Goal: Communication & Community: Answer question/provide support

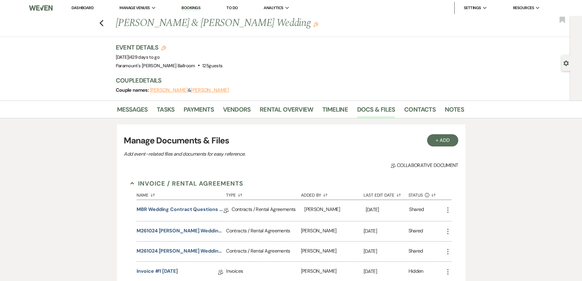
click at [106, 25] on div "Previous [PERSON_NAME] & [PERSON_NAME] Wedding Edit Bookmark" at bounding box center [284, 26] width 574 height 21
click at [103, 24] on use "button" at bounding box center [101, 23] width 4 height 7
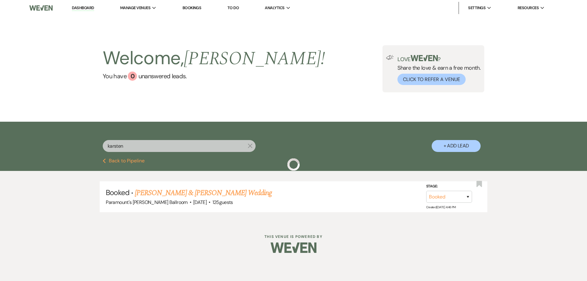
click at [131, 149] on input "karsten" at bounding box center [179, 146] width 153 height 12
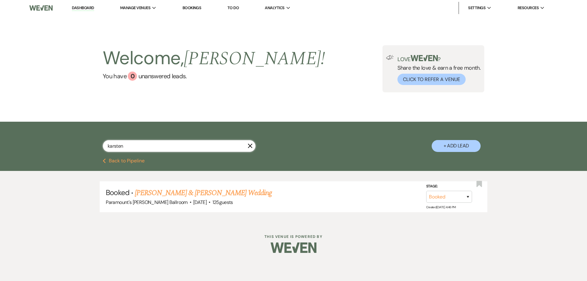
drag, startPoint x: 128, startPoint y: 146, endPoint x: 95, endPoint y: 148, distance: 33.7
click at [96, 148] on div "karsten X + Add Lead" at bounding box center [293, 141] width 440 height 32
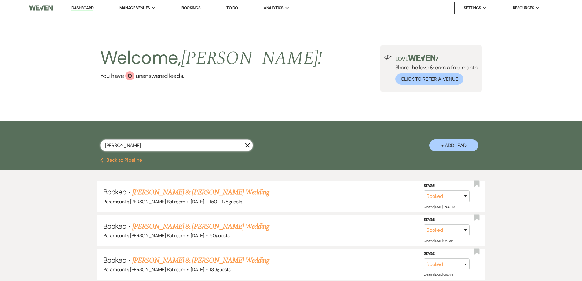
type input "[PERSON_NAME]"
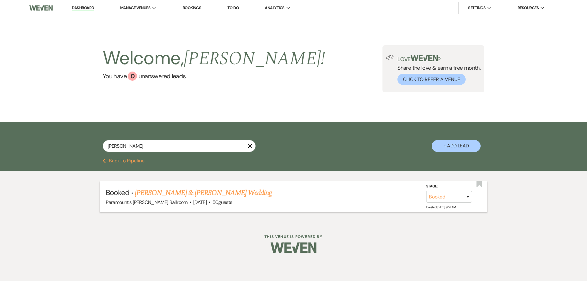
click at [183, 190] on link "[PERSON_NAME] & [PERSON_NAME] Wedding" at bounding box center [203, 192] width 137 height 11
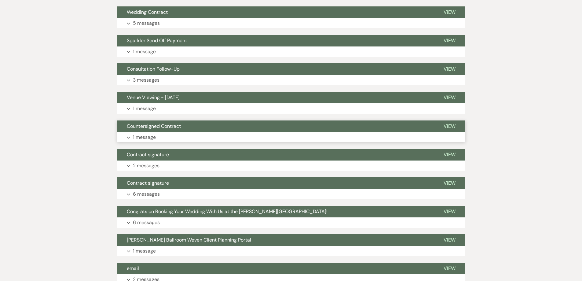
scroll to position [183, 0]
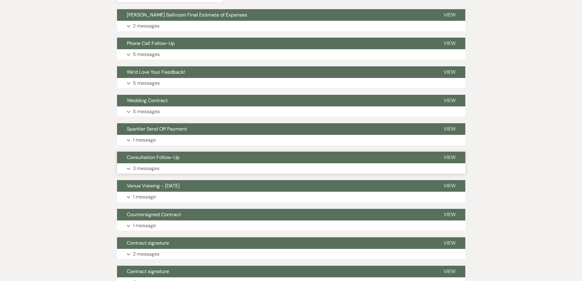
click at [169, 159] on span "Consultation Follow-Up" at bounding box center [153, 157] width 53 height 6
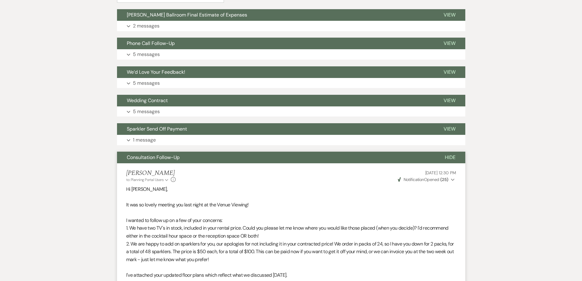
click at [168, 155] on span "Consultation Follow-Up" at bounding box center [153, 157] width 53 height 6
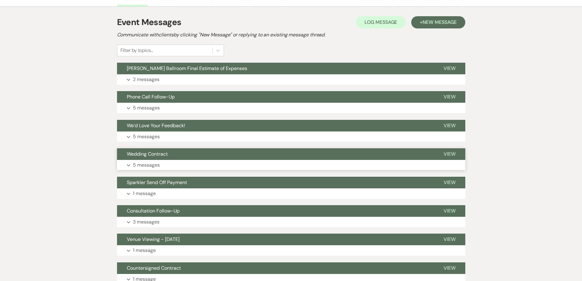
scroll to position [122, 0]
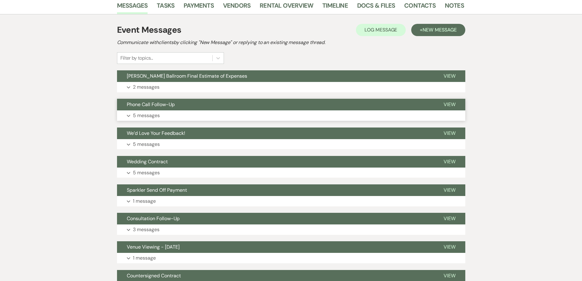
click at [164, 101] on button "Phone Call Follow-Up" at bounding box center [275, 105] width 317 height 12
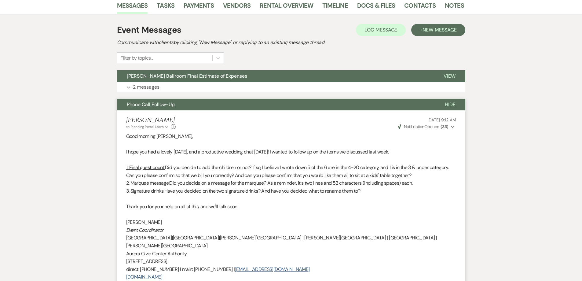
click at [164, 101] on button "Phone Call Follow-Up" at bounding box center [276, 105] width 318 height 12
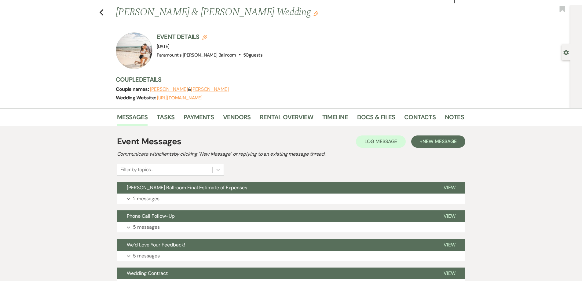
scroll to position [0, 0]
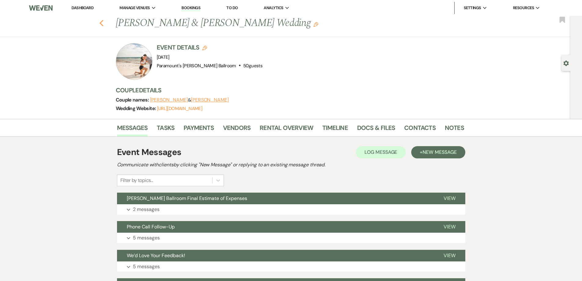
click at [104, 23] on icon "Previous" at bounding box center [101, 23] width 5 height 7
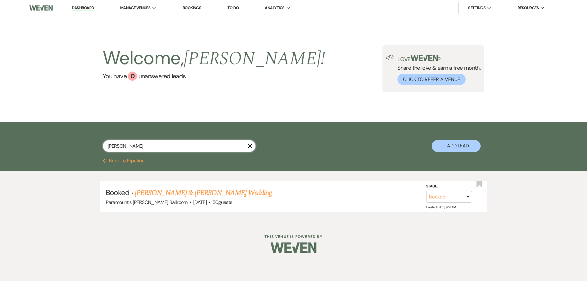
drag, startPoint x: 129, startPoint y: 144, endPoint x: 93, endPoint y: 146, distance: 35.5
click at [93, 146] on div "[PERSON_NAME] X + Add Lead" at bounding box center [293, 141] width 440 height 32
type input "casa"
select select "8"
select select "11"
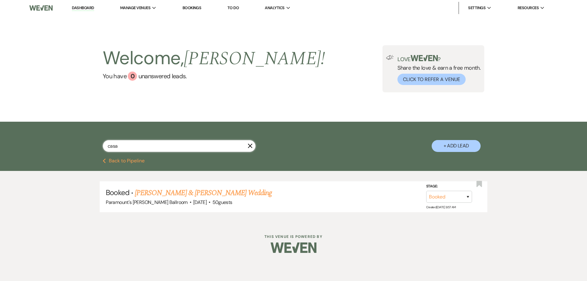
select select "8"
select select "2"
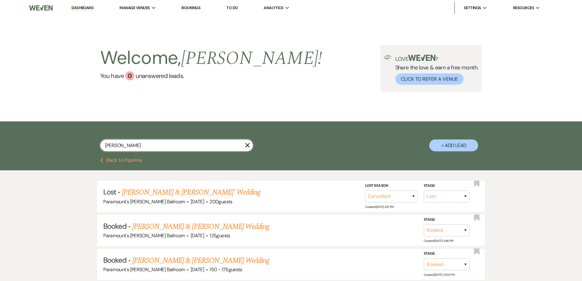
type input "[PERSON_NAME]"
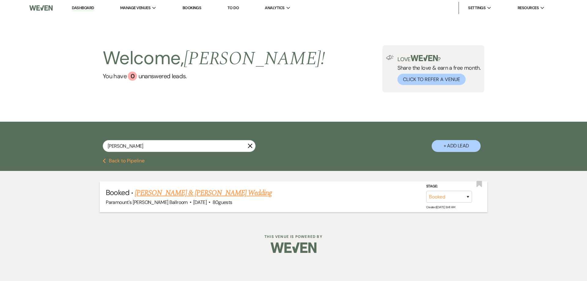
click at [170, 197] on link "[PERSON_NAME] & [PERSON_NAME] Wedding" at bounding box center [203, 192] width 137 height 11
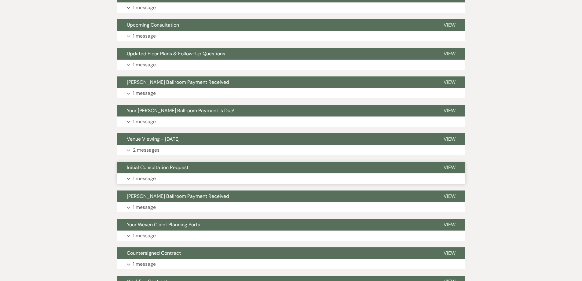
scroll to position [214, 0]
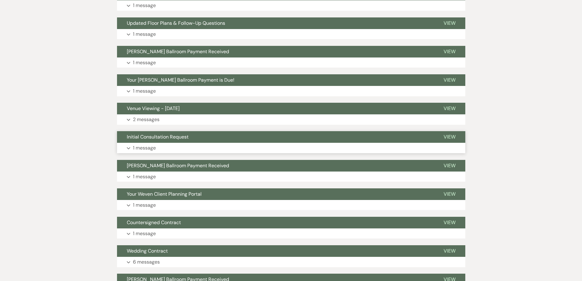
click at [162, 139] on span "Initial Consultation Request" at bounding box center [158, 137] width 62 height 6
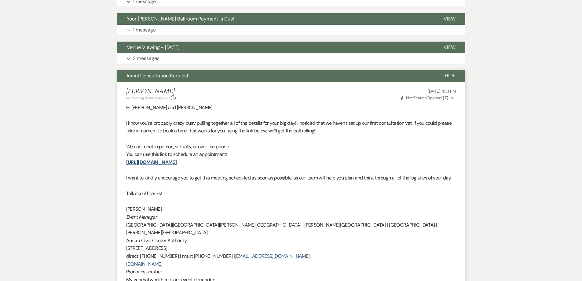
scroll to position [306, 0]
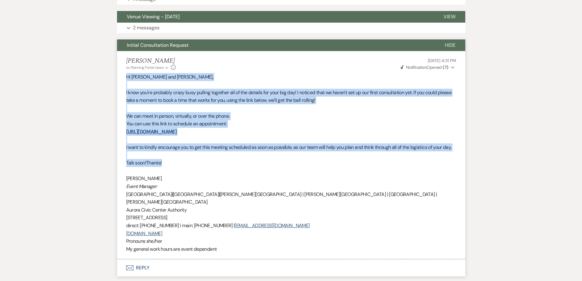
drag, startPoint x: 166, startPoint y: 165, endPoint x: 126, endPoint y: 74, distance: 99.0
click at [126, 74] on div "Hi [PERSON_NAME] and [PERSON_NAME], I know you're probably crazy busy pulling t…" at bounding box center [291, 163] width 330 height 180
copy div "Hi [PERSON_NAME] and [PERSON_NAME], I know you're probably crazy busy pulling t…"
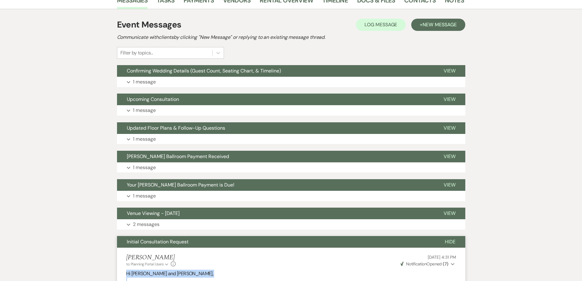
scroll to position [0, 0]
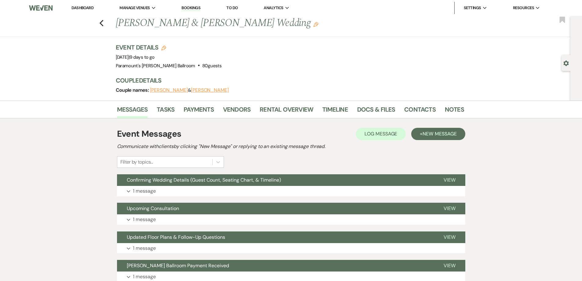
click at [105, 27] on div "Previous [PERSON_NAME] & [PERSON_NAME] Wedding Edit Bookmark" at bounding box center [284, 26] width 574 height 21
click at [103, 23] on use "button" at bounding box center [101, 23] width 4 height 7
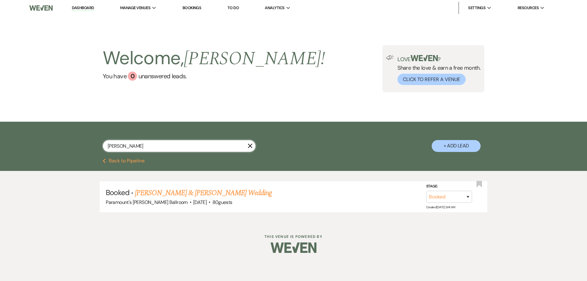
drag, startPoint x: 118, startPoint y: 147, endPoint x: 101, endPoint y: 146, distance: 17.5
click at [101, 146] on div "[PERSON_NAME] X + Add Lead" at bounding box center [293, 141] width 440 height 32
type input "[PERSON_NAME]"
click at [224, 195] on link "[PERSON_NAME] & [PERSON_NAME] Wedding" at bounding box center [203, 192] width 137 height 11
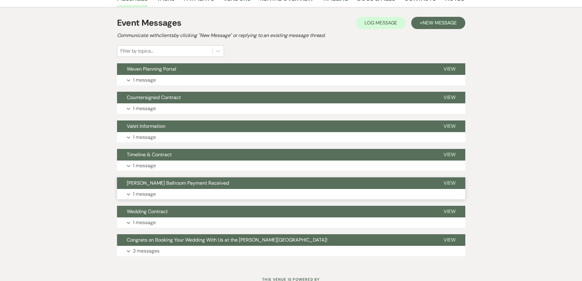
scroll to position [135, 0]
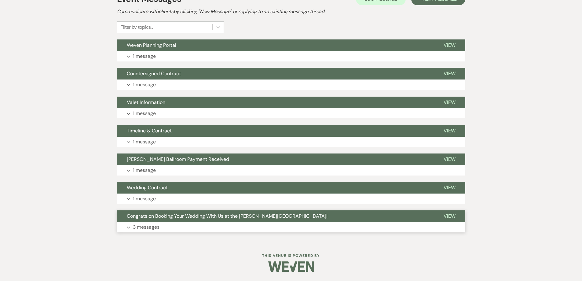
click at [169, 216] on span "Congrats on Booking Your Wedding With Us at the [PERSON_NAME][GEOGRAPHIC_DATA]!" at bounding box center [227, 216] width 201 height 6
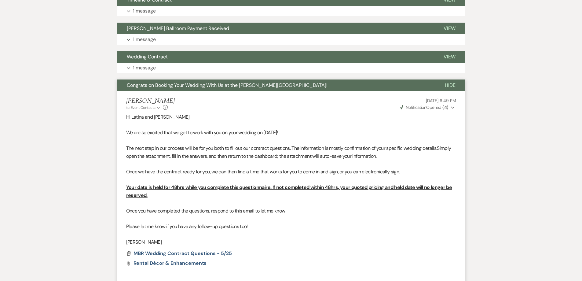
scroll to position [182, 0]
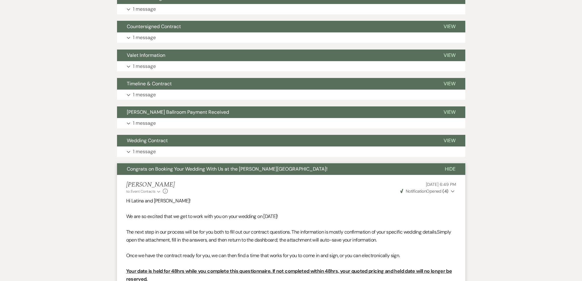
click at [158, 168] on span "Congrats on Booking Your Wedding With Us at the [PERSON_NAME][GEOGRAPHIC_DATA]!" at bounding box center [227, 169] width 201 height 6
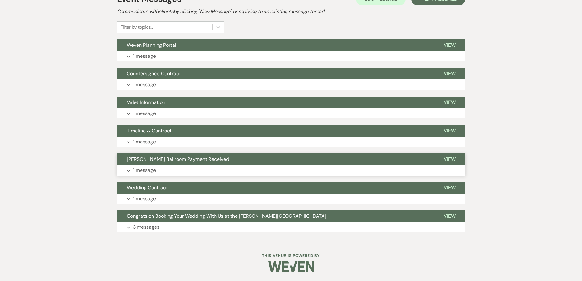
click at [162, 156] on span "[PERSON_NAME] Ballroom Payment Received" at bounding box center [178, 159] width 102 height 6
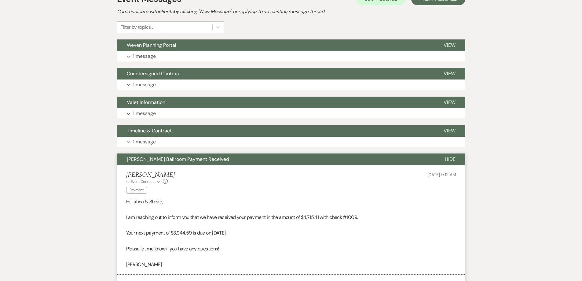
click at [162, 156] on span "[PERSON_NAME] Ballroom Payment Received" at bounding box center [178, 159] width 102 height 6
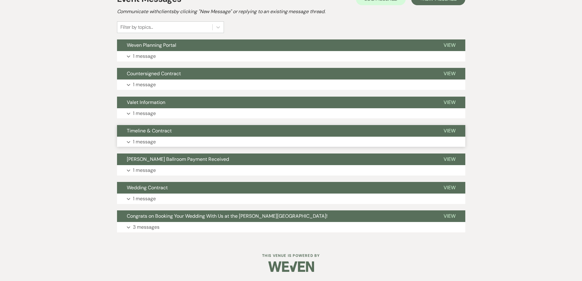
click at [159, 131] on span "Timeline & Contract" at bounding box center [149, 130] width 45 height 6
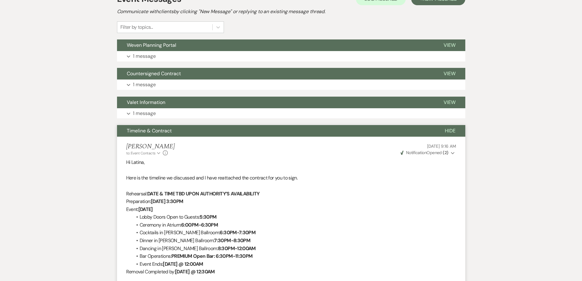
click at [159, 131] on span "Timeline & Contract" at bounding box center [149, 130] width 45 height 6
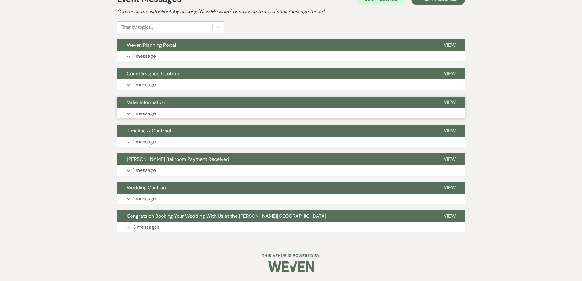
click at [157, 102] on span "Valet Information" at bounding box center [146, 102] width 39 height 6
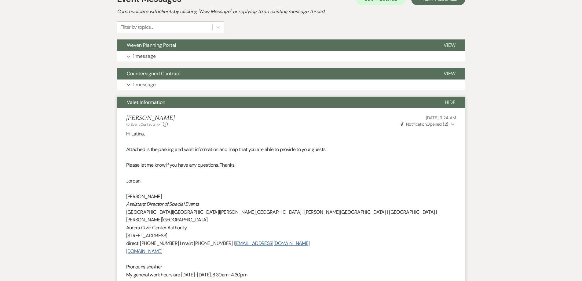
click at [157, 102] on span "Valet Information" at bounding box center [146, 102] width 39 height 6
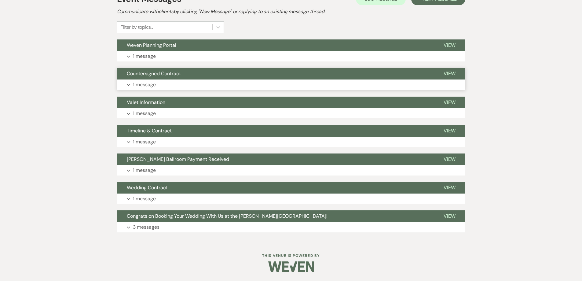
click at [159, 74] on span "Countersigned Contract" at bounding box center [154, 73] width 54 height 6
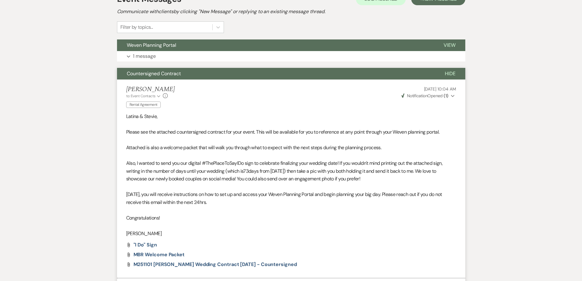
click at [159, 74] on span "Countersigned Contract" at bounding box center [154, 73] width 54 height 6
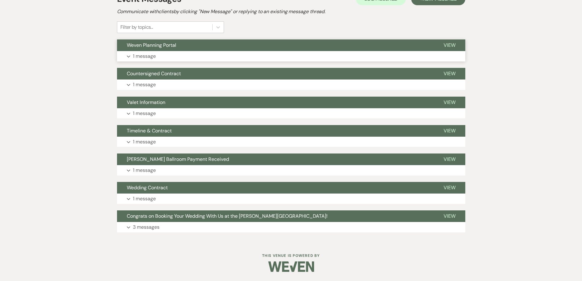
click at [159, 46] on span "Weven Planning Portal" at bounding box center [152, 45] width 50 height 6
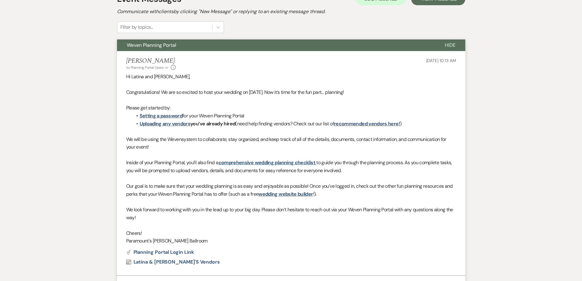
click at [159, 46] on span "Weven Planning Portal" at bounding box center [152, 45] width 50 height 6
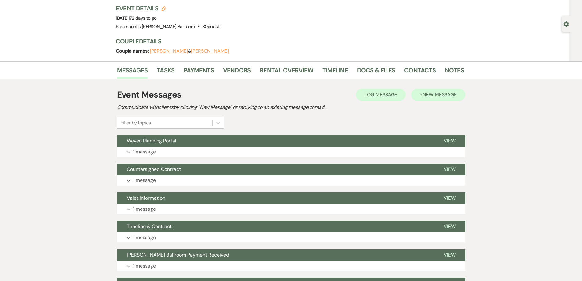
scroll to position [13, 0]
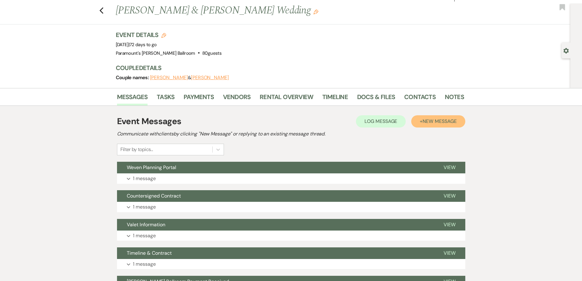
click at [450, 121] on span "New Message" at bounding box center [440, 121] width 34 height 6
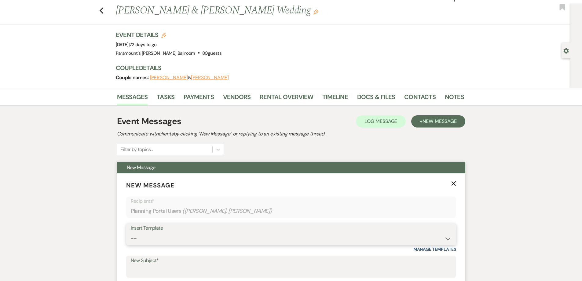
click at [168, 239] on select "-- Weven Planning Portal Introduction (Booked Events) 6 Month Consultation 9 Mo…" at bounding box center [291, 239] width 321 height 12
select select "4089"
click at [131, 233] on select "-- Weven Planning Portal Introduction (Booked Events) 6 Month Consultation 9 Mo…" at bounding box center [291, 239] width 321 height 12
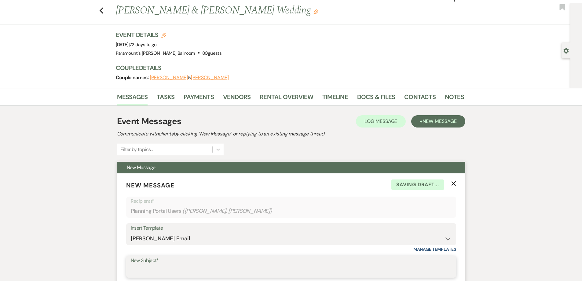
click at [160, 267] on input "New Subject*" at bounding box center [291, 271] width 321 height 12
type input "Initial Consultation Request"
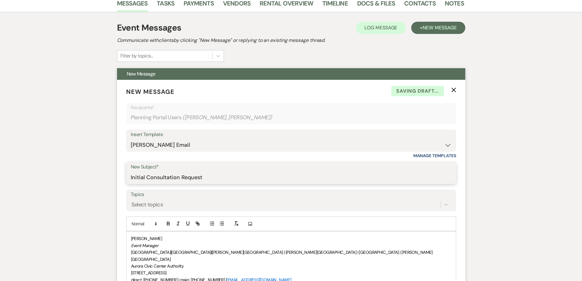
scroll to position [135, 0]
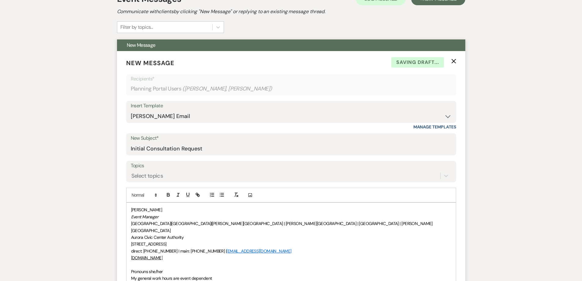
click at [130, 264] on div "[PERSON_NAME] Event Manager [GEOGRAPHIC_DATA] | [GEOGRAPHIC_DATA] | [PERSON_NAM…" at bounding box center [292, 244] width 330 height 83
click at [130, 209] on div "[PERSON_NAME] Event Manager [GEOGRAPHIC_DATA] | [GEOGRAPHIC_DATA] | [PERSON_NAM…" at bounding box center [292, 241] width 330 height 76
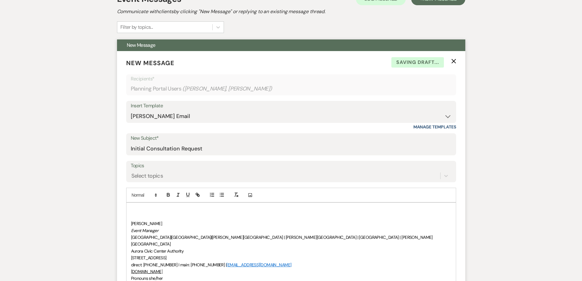
click at [134, 210] on p at bounding box center [291, 209] width 320 height 7
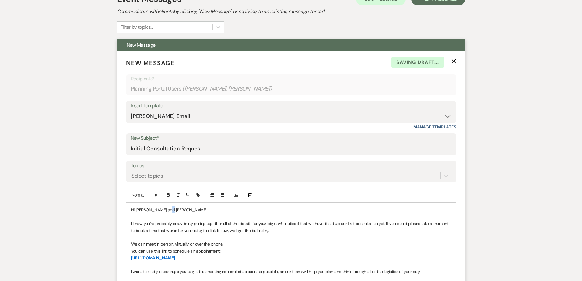
click at [165, 210] on p "Hi [PERSON_NAME] and [PERSON_NAME]," at bounding box center [291, 209] width 320 height 7
click at [165, 210] on span "Hi [PERSON_NAME] and [PERSON_NAME]," at bounding box center [169, 210] width 77 height 6
drag, startPoint x: 165, startPoint y: 209, endPoint x: 136, endPoint y: 209, distance: 28.4
click at [136, 209] on span "Hi [PERSON_NAME] and [PERSON_NAME]," at bounding box center [169, 210] width 77 height 6
drag, startPoint x: 284, startPoint y: 223, endPoint x: 383, endPoint y: 221, distance: 98.8
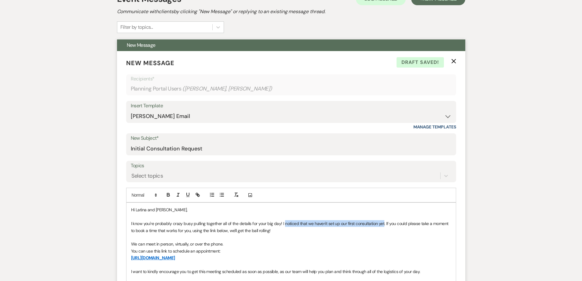
click at [383, 221] on span "I know you're probably crazy busy pulling together all of the details for your …" at bounding box center [290, 227] width 319 height 12
drag, startPoint x: 348, startPoint y: 224, endPoint x: 336, endPoint y: 221, distance: 12.8
click at [336, 221] on span "I know you're probably crazy busy pulling together all of the details for your …" at bounding box center [289, 227] width 316 height 12
click at [311, 222] on span "I know you're probably crazy busy pulling together all of the details for your …" at bounding box center [288, 227] width 315 height 12
click at [332, 232] on p "I know you're probably crazy busy pulling together all of the details for your …" at bounding box center [291, 227] width 320 height 14
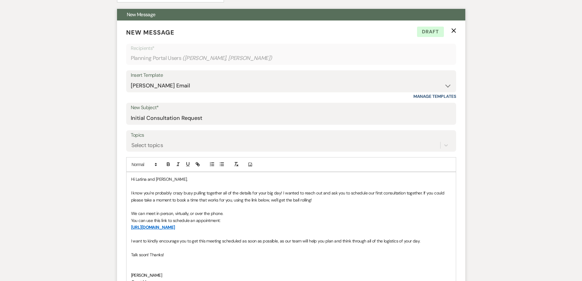
scroll to position [196, 0]
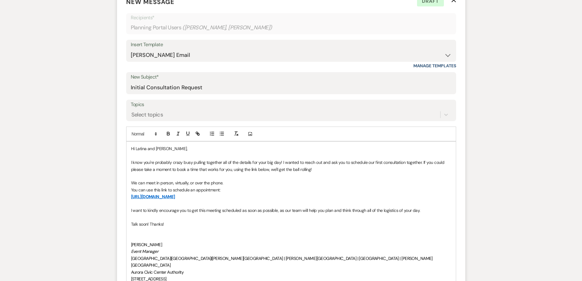
click at [160, 237] on p at bounding box center [291, 237] width 320 height 7
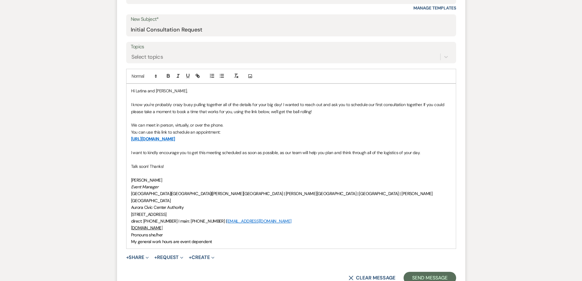
scroll to position [288, 0]
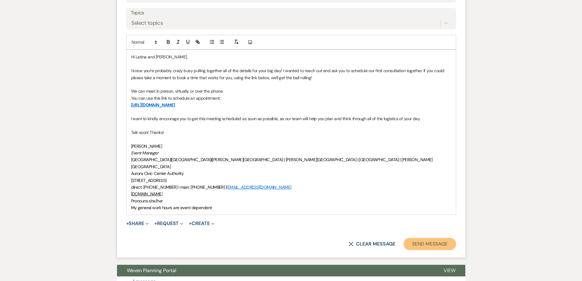
click at [440, 238] on button "Send Message" at bounding box center [430, 244] width 52 height 12
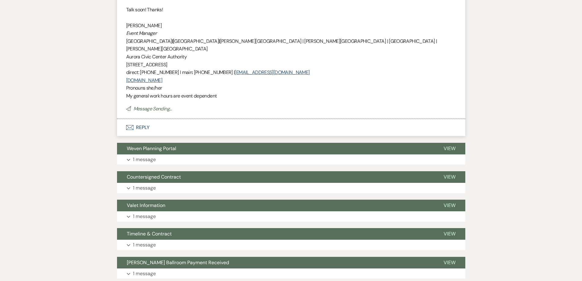
scroll to position [60, 0]
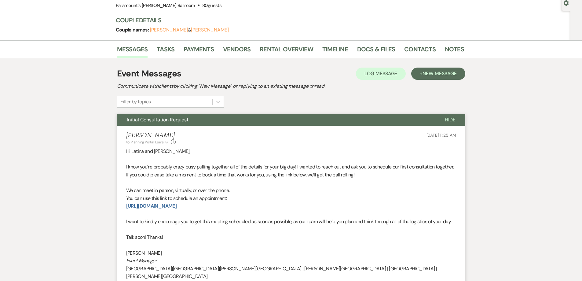
click at [177, 204] on link "[URL][DOMAIN_NAME]" at bounding box center [151, 206] width 50 height 6
click at [155, 118] on span "Initial Consultation Request" at bounding box center [158, 119] width 62 height 6
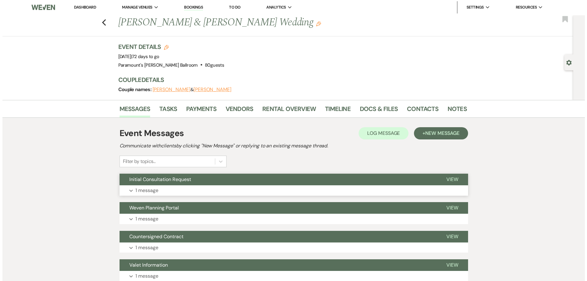
scroll to position [0, 0]
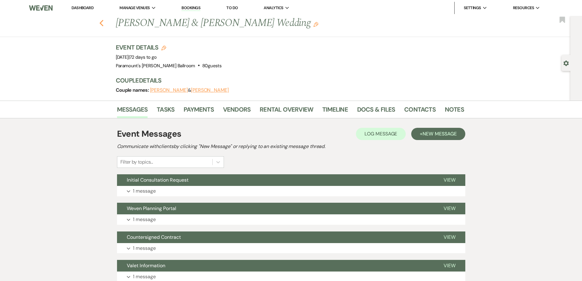
click at [103, 22] on use "button" at bounding box center [101, 23] width 4 height 7
